Goal: Transaction & Acquisition: Purchase product/service

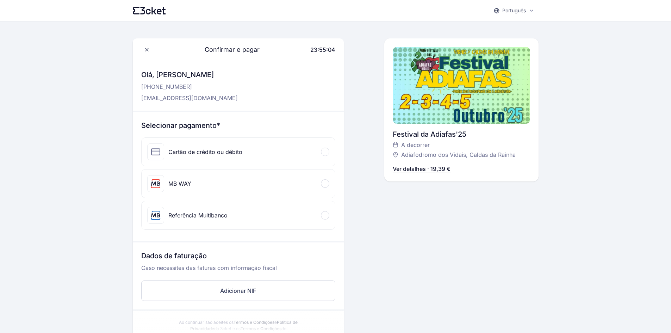
click at [325, 180] on div at bounding box center [325, 183] width 8 height 8
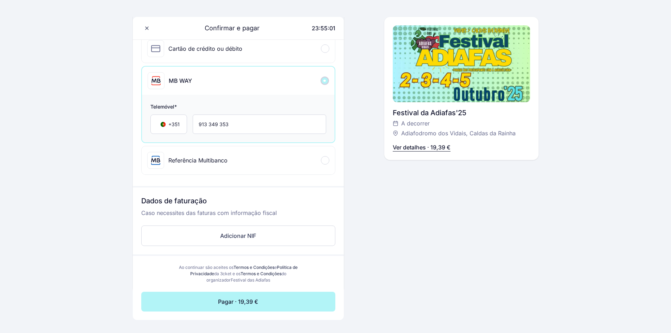
scroll to position [106, 0]
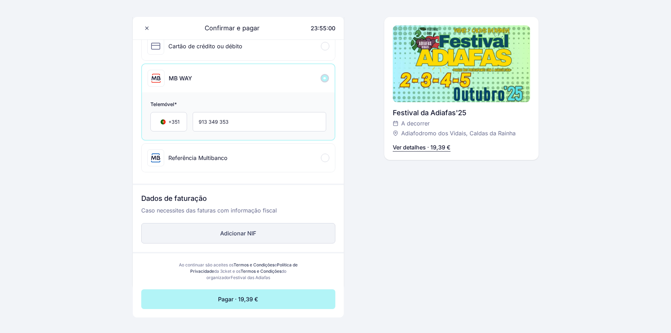
click at [234, 234] on button "Adicionar NIF" at bounding box center [238, 233] width 194 height 20
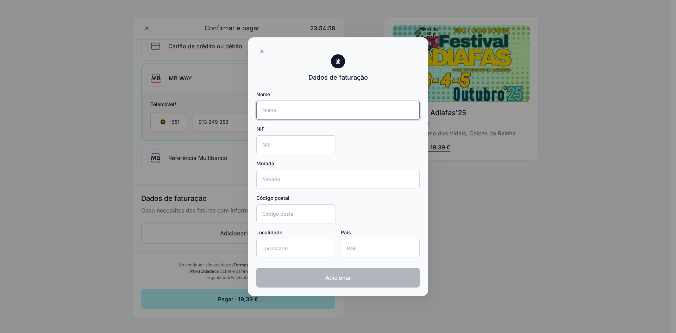
click at [277, 112] on input "Nome" at bounding box center [337, 110] width 163 height 19
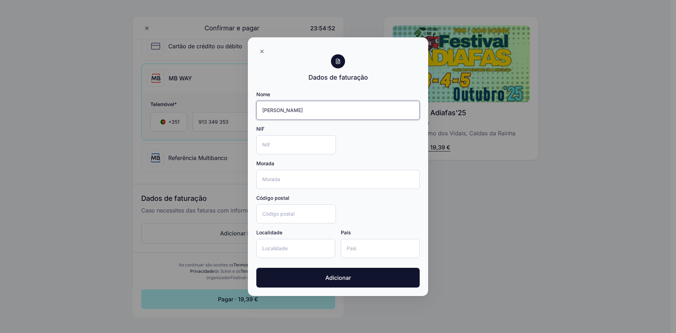
type input "[PERSON_NAME]"
click at [298, 143] on input "NIF" at bounding box center [296, 144] width 80 height 19
type input "227510399"
click at [289, 185] on input "Morada" at bounding box center [337, 179] width 163 height 19
type input "[STREET_ADDRESS]"
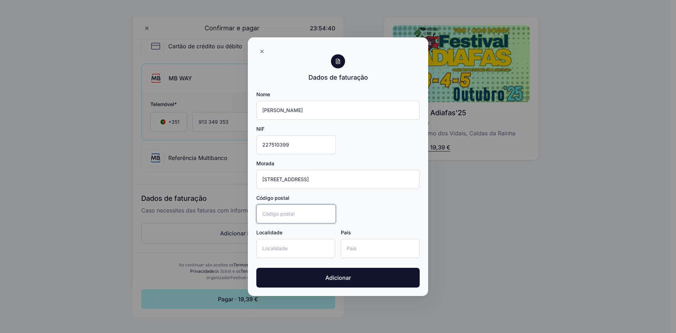
click at [289, 216] on input "Código postal" at bounding box center [296, 213] width 80 height 19
type input "2500-747"
click at [300, 249] on input "Localidade" at bounding box center [295, 248] width 79 height 19
type input "C"
type input "Vidais"
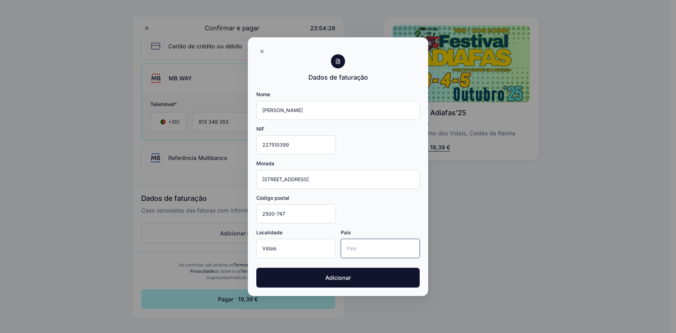
click at [374, 248] on input "País" at bounding box center [380, 248] width 79 height 19
type input "[GEOGRAPHIC_DATA]"
click at [376, 227] on div "Nome [PERSON_NAME] NIF 227510399 Morada [STREET_ADDRESS]" at bounding box center [337, 177] width 163 height 173
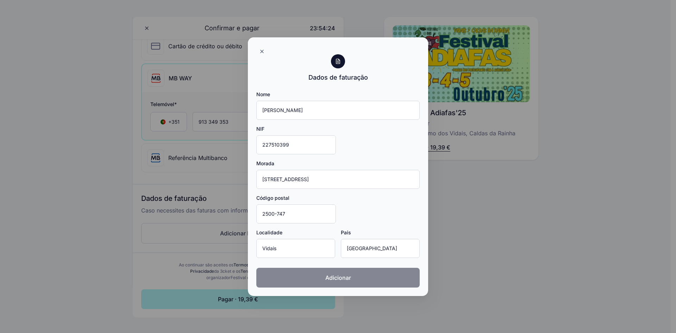
click at [335, 282] on button "Adicionar" at bounding box center [337, 278] width 163 height 20
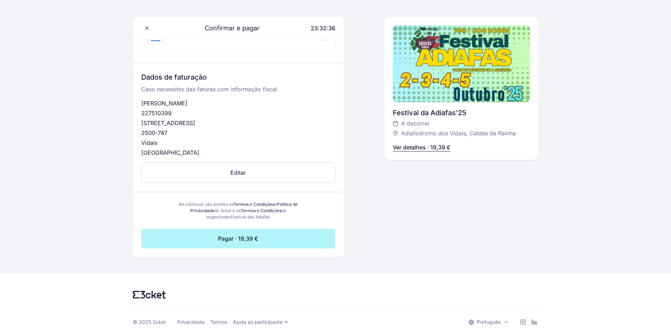
scroll to position [231, 0]
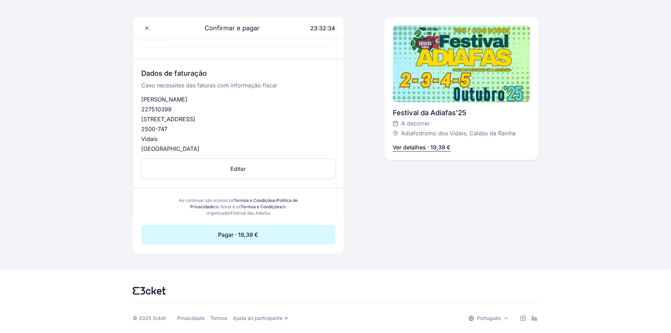
click at [263, 233] on button "Pagar · 19,39 €" at bounding box center [238, 235] width 194 height 20
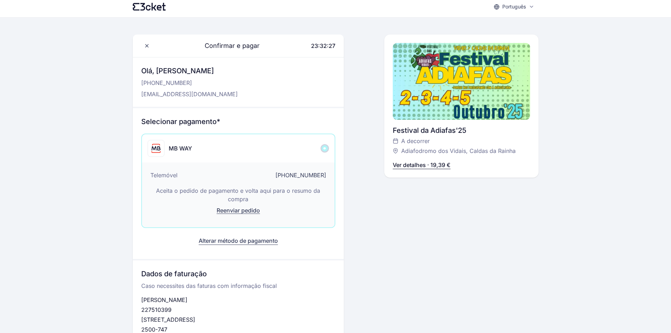
scroll to position [0, 0]
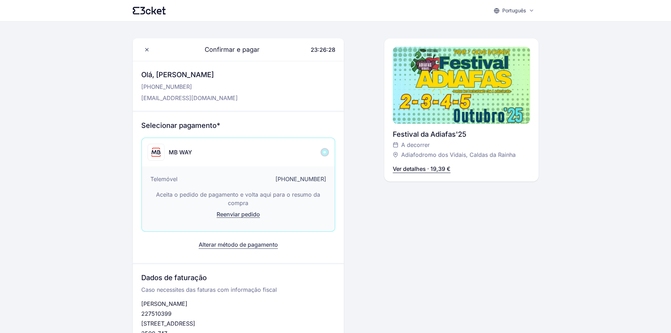
click at [228, 215] on span "Reenviar pedido" at bounding box center [238, 214] width 43 height 7
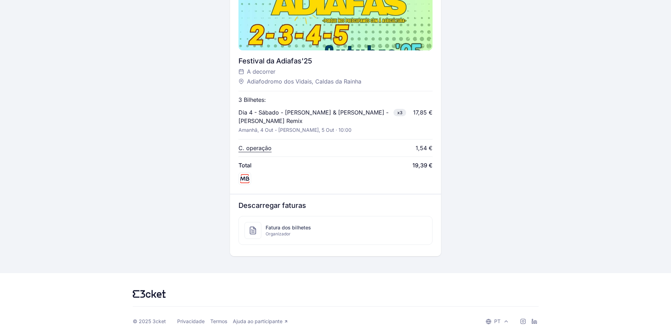
scroll to position [245, 0]
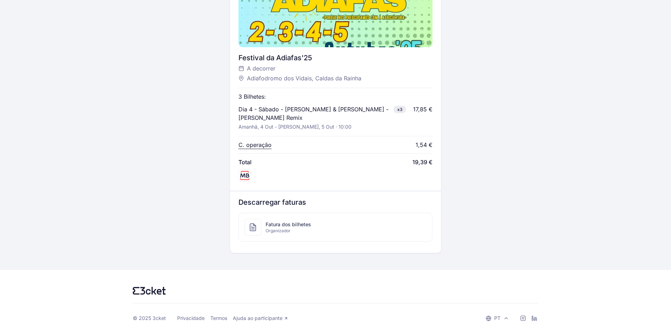
click at [281, 225] on span "Fatura dos bilhetes" at bounding box center [288, 224] width 45 height 7
